Goal: Information Seeking & Learning: Learn about a topic

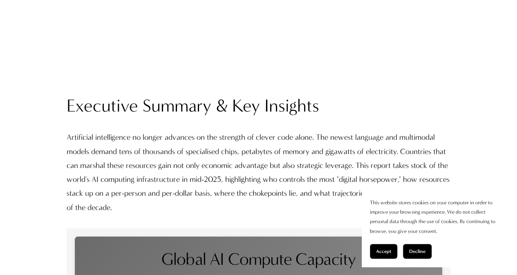
scroll to position [806, 0]
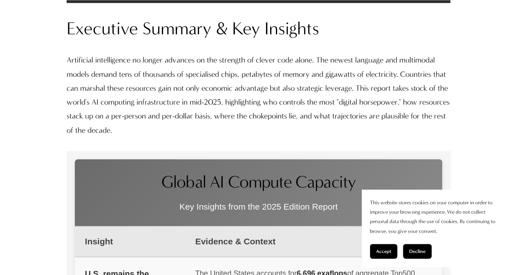
scroll to position [895, 0]
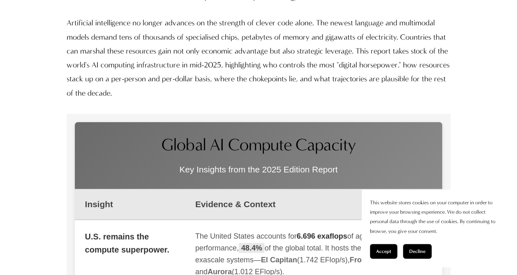
scroll to position [927, 0]
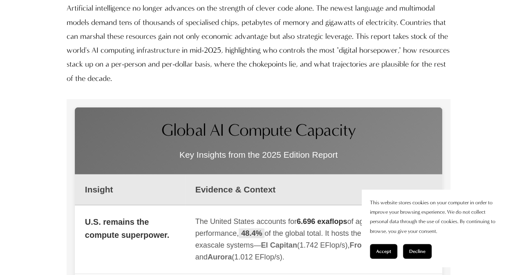
drag, startPoint x: 320, startPoint y: 47, endPoint x: 325, endPoint y: 64, distance: 17.9
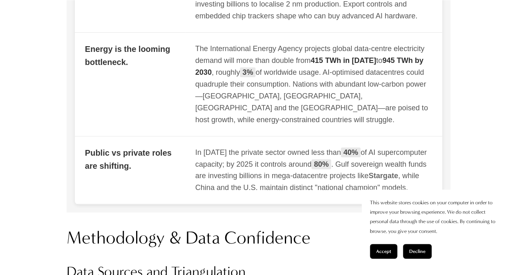
scroll to position [1579, 0]
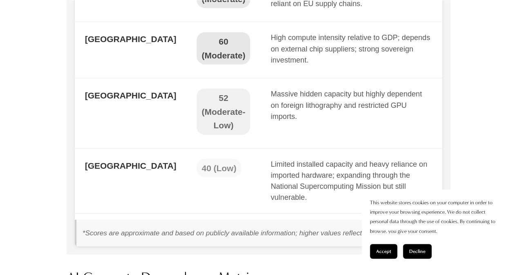
scroll to position [5641, 0]
